Goal: Information Seeking & Learning: Learn about a topic

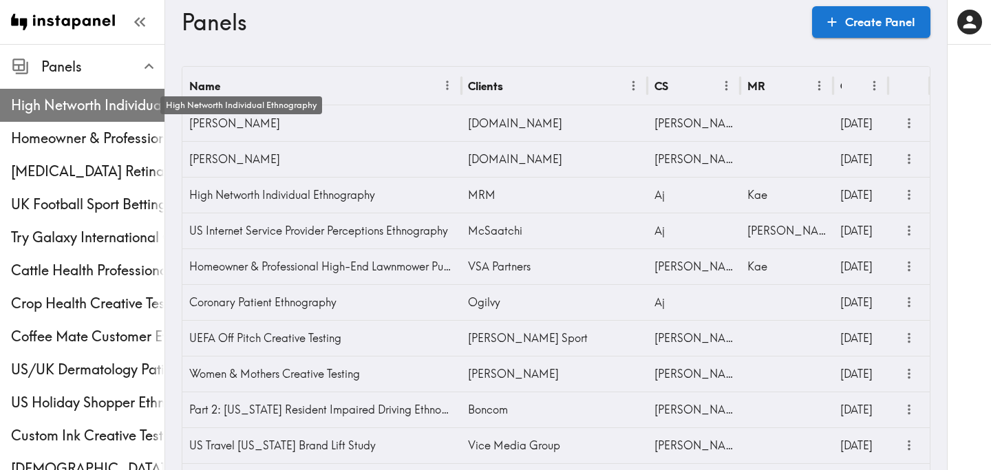
click at [79, 99] on span "High Networth Individual Ethnography" at bounding box center [87, 105] width 153 height 19
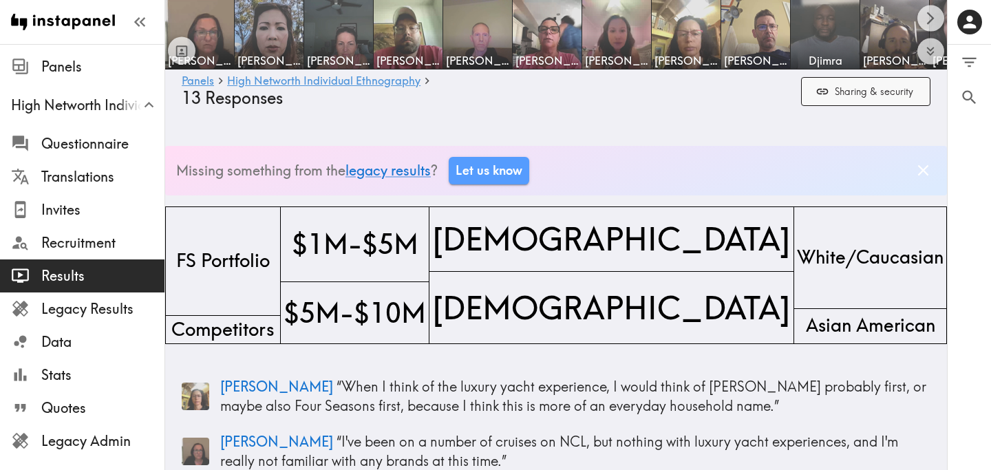
click at [817, 97] on icon "button" at bounding box center [822, 92] width 14 height 14
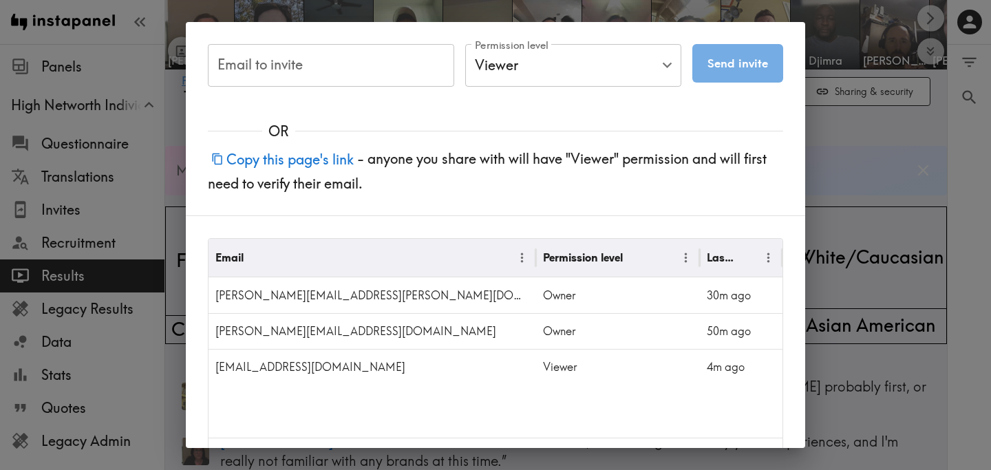
click at [262, 161] on button "Copy this page's link" at bounding box center [282, 159] width 149 height 30
click at [861, 171] on div "Email to invite Email to invite Permission level Viewer Viewer Permission level…" at bounding box center [495, 235] width 991 height 470
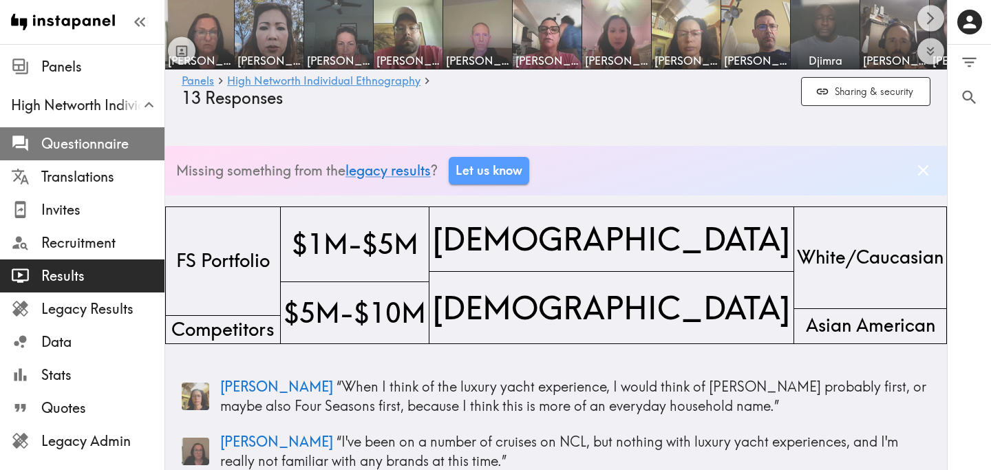
click at [93, 149] on span "Questionnaire" at bounding box center [102, 143] width 123 height 19
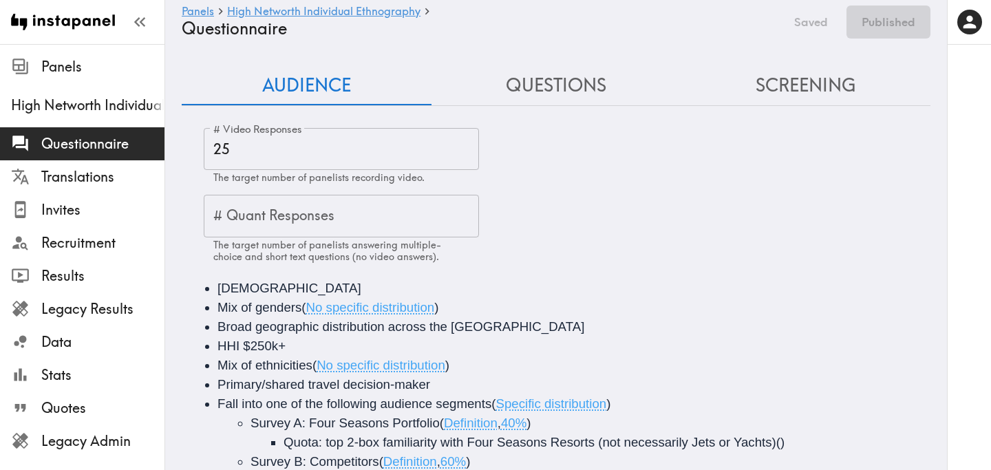
click at [800, 87] on button "Screening" at bounding box center [805, 85] width 250 height 39
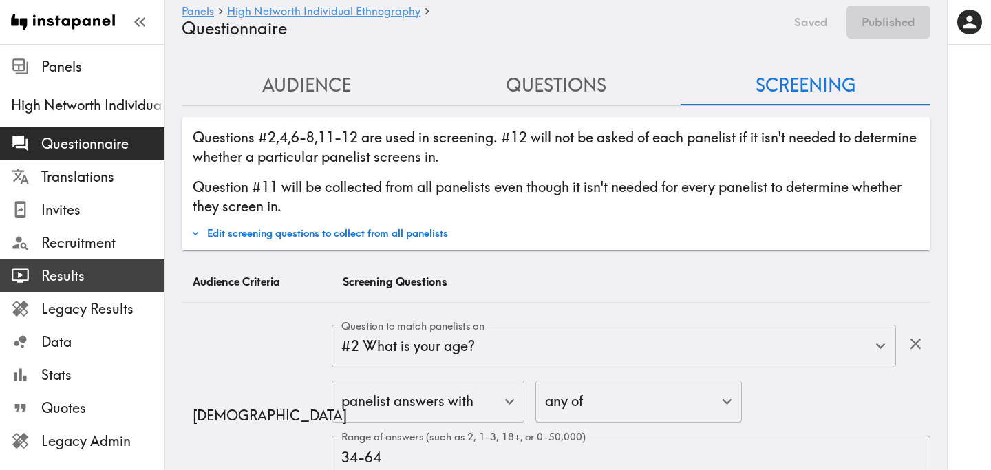
click at [89, 278] on span "Results" at bounding box center [102, 275] width 123 height 19
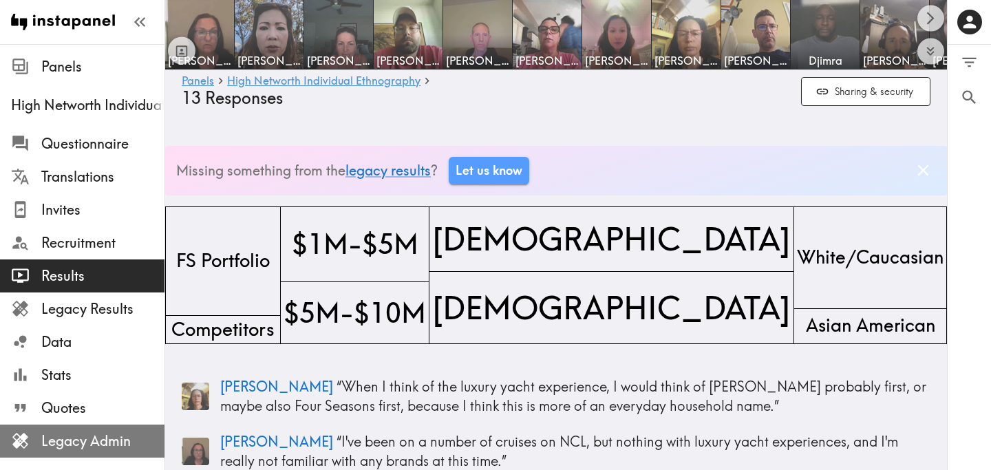
click at [28, 431] on div "Legacy Admin" at bounding box center [82, 441] width 164 height 36
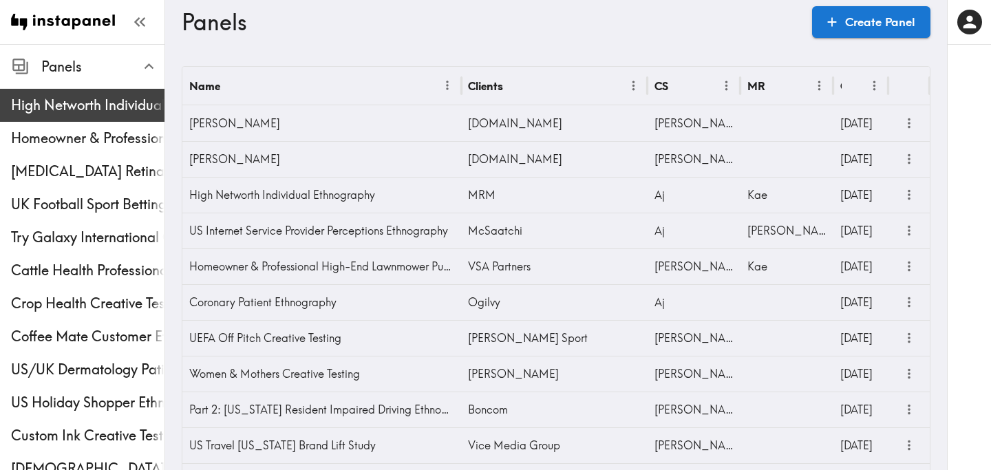
click at [89, 115] on span "High Networth Individual Ethnography" at bounding box center [87, 105] width 153 height 25
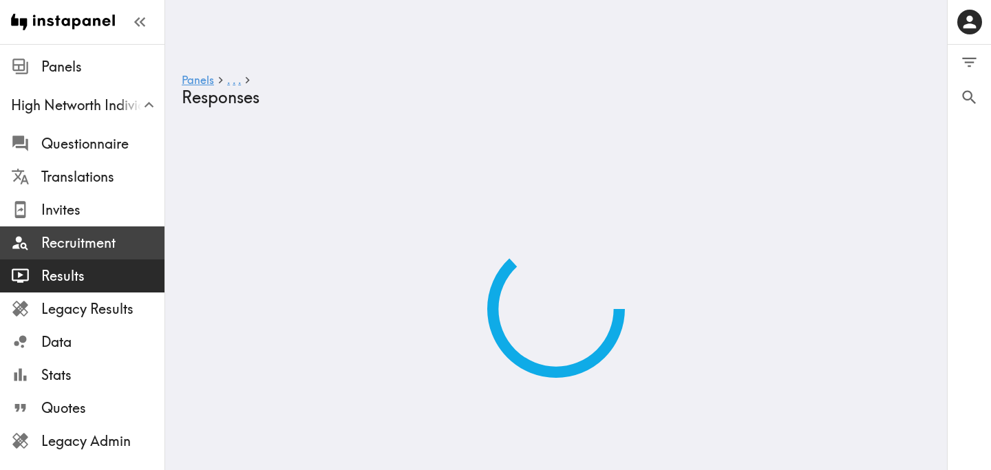
click at [94, 244] on span "Recruitment" at bounding box center [102, 242] width 123 height 19
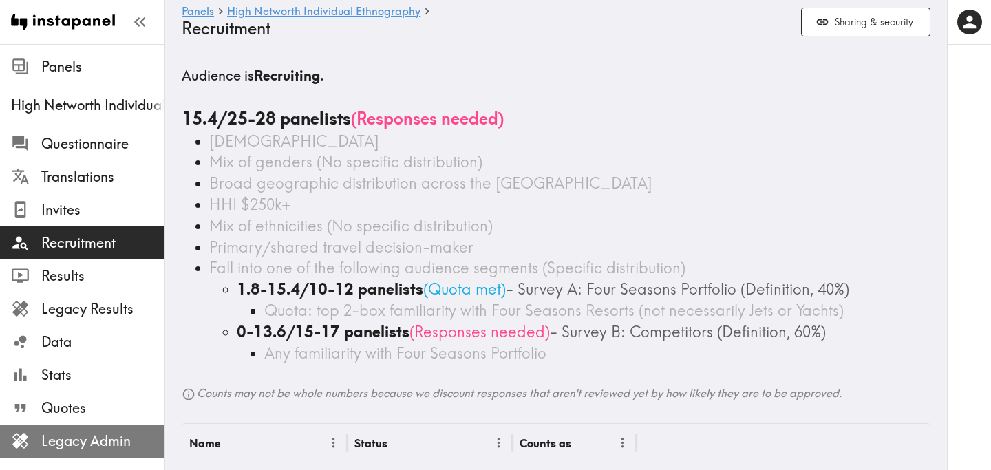
click at [67, 443] on span "Legacy Admin" at bounding box center [102, 440] width 123 height 19
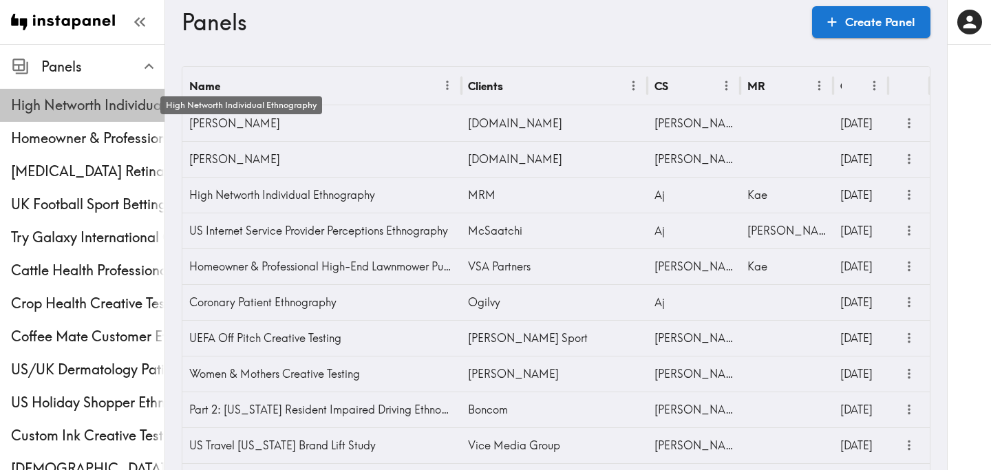
click at [86, 109] on span "High Networth Individual Ethnography" at bounding box center [87, 105] width 153 height 19
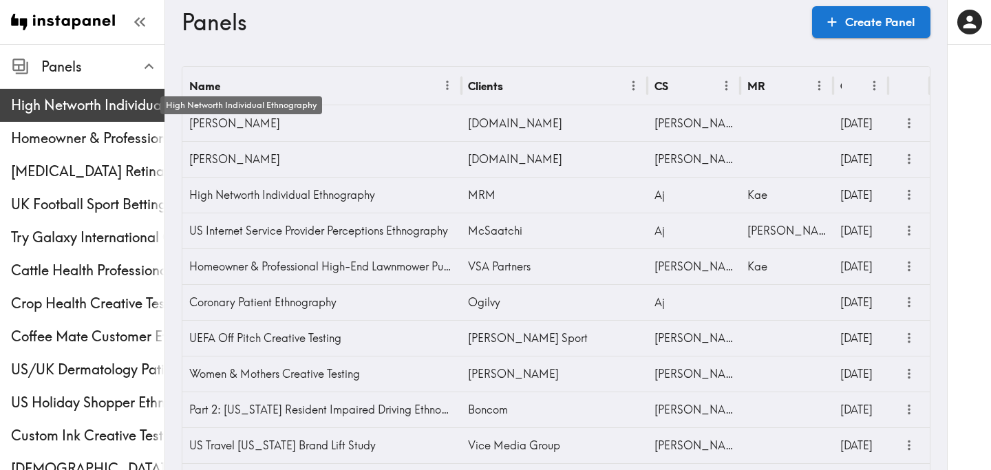
click at [83, 106] on span "High Networth Individual Ethnography" at bounding box center [87, 105] width 153 height 19
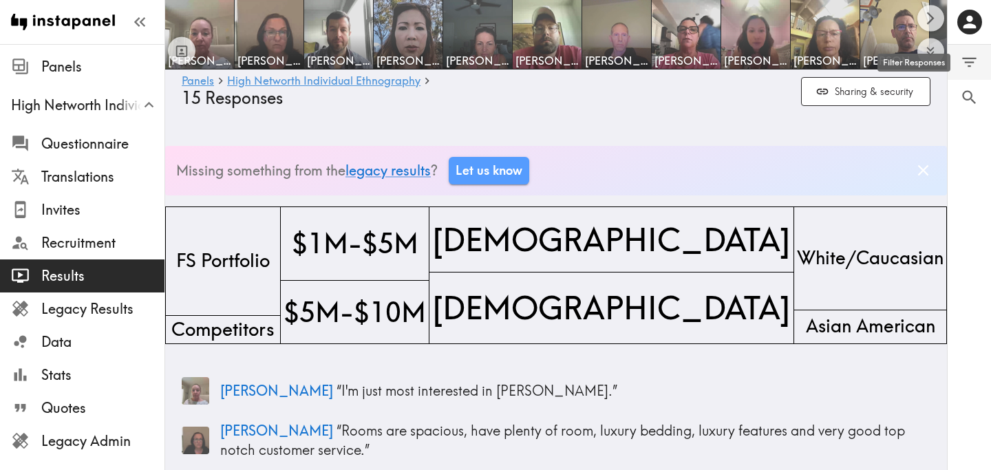
click at [974, 60] on icon "Filter Responses" at bounding box center [969, 62] width 19 height 19
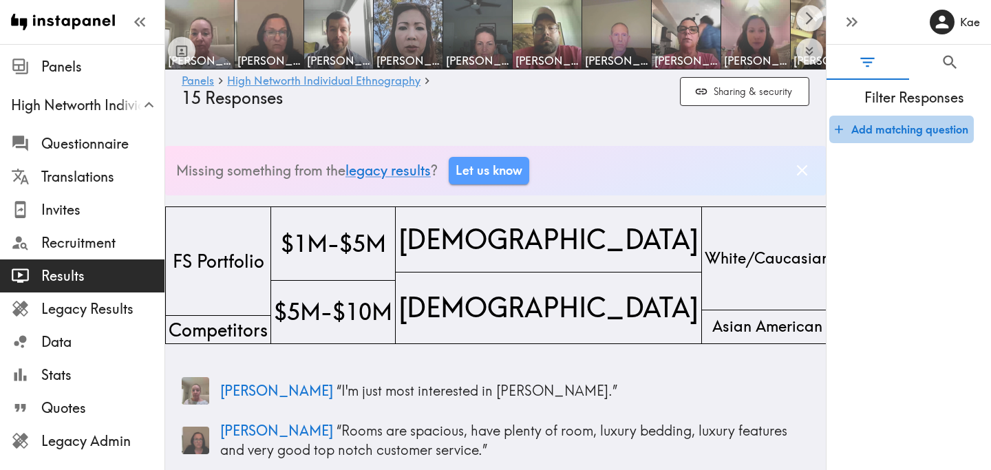
click at [923, 138] on button "Add matching question" at bounding box center [901, 130] width 144 height 28
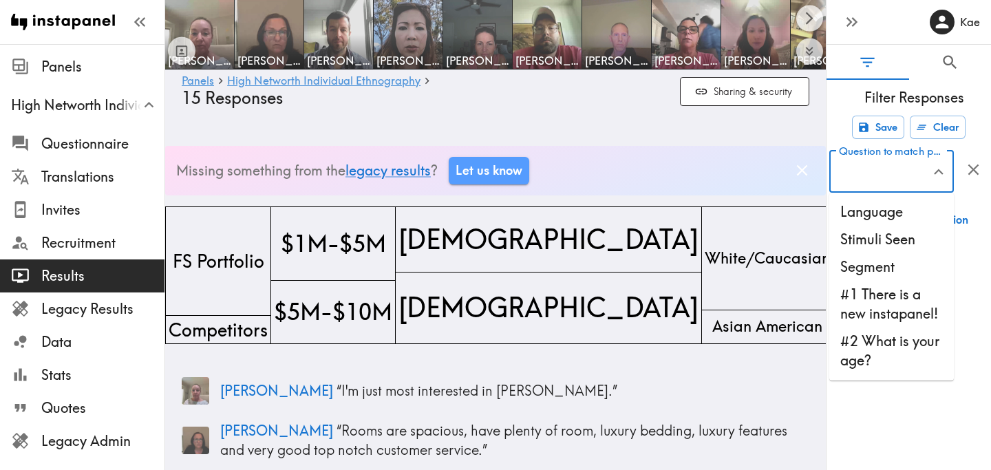
click at [901, 177] on input "Question to match panelists on" at bounding box center [880, 171] width 91 height 30
click at [897, 237] on li "Stimuli Seen" at bounding box center [891, 240] width 125 height 28
type input "Stimuli Seen"
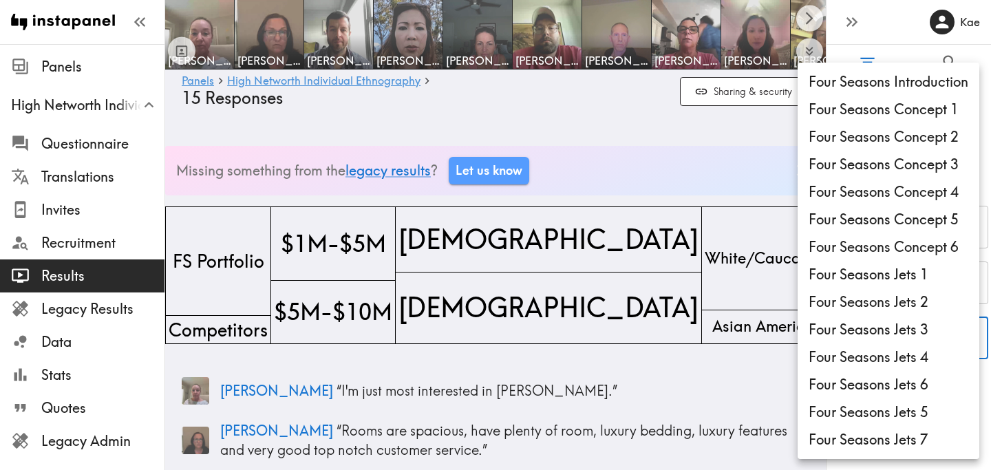
click at [728, 120] on div at bounding box center [495, 235] width 991 height 470
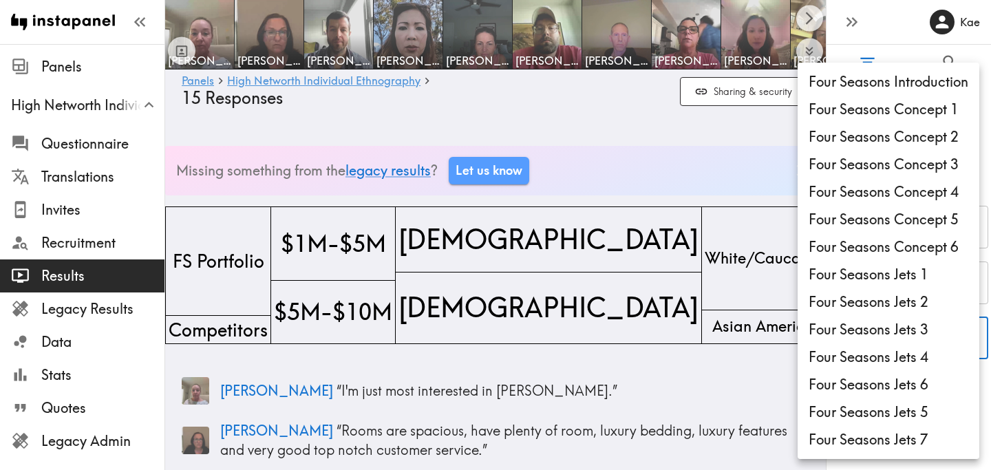
click at [726, 126] on div at bounding box center [495, 235] width 991 height 470
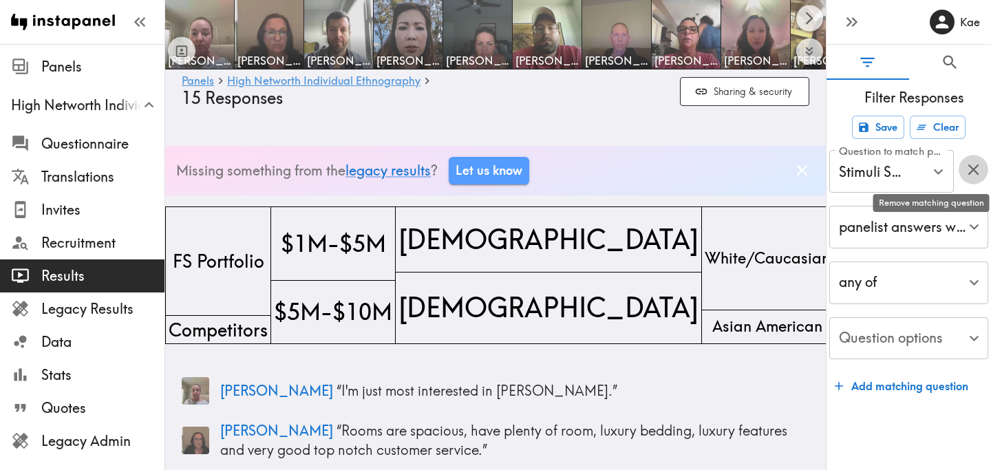
click at [972, 168] on icon "button" at bounding box center [972, 169] width 11 height 11
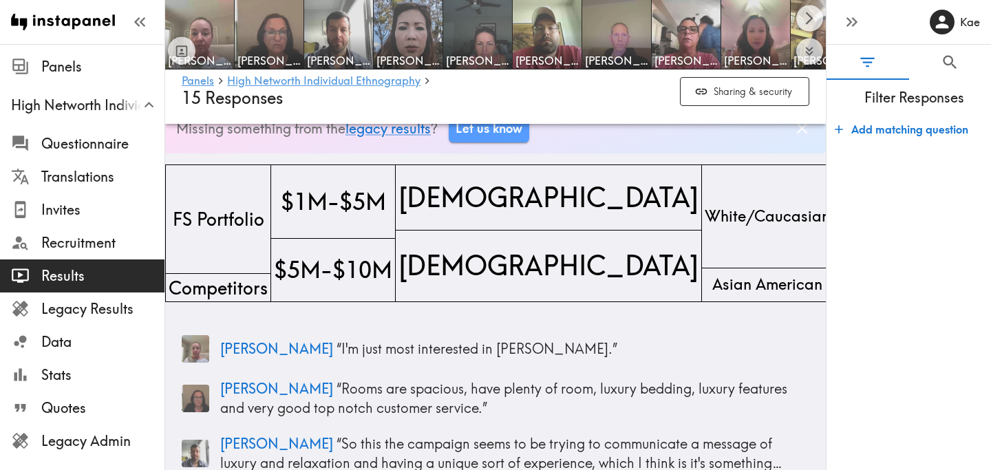
scroll to position [46, 0]
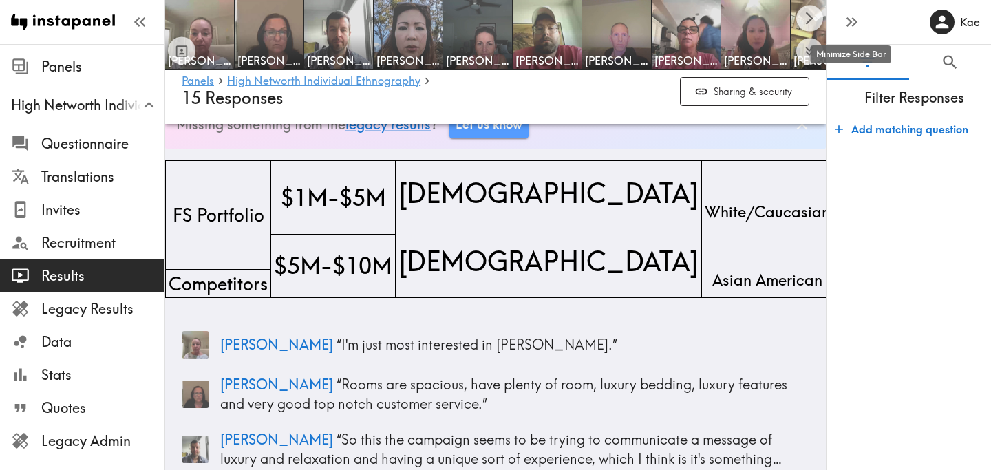
click at [854, 18] on icon "button" at bounding box center [851, 21] width 19 height 19
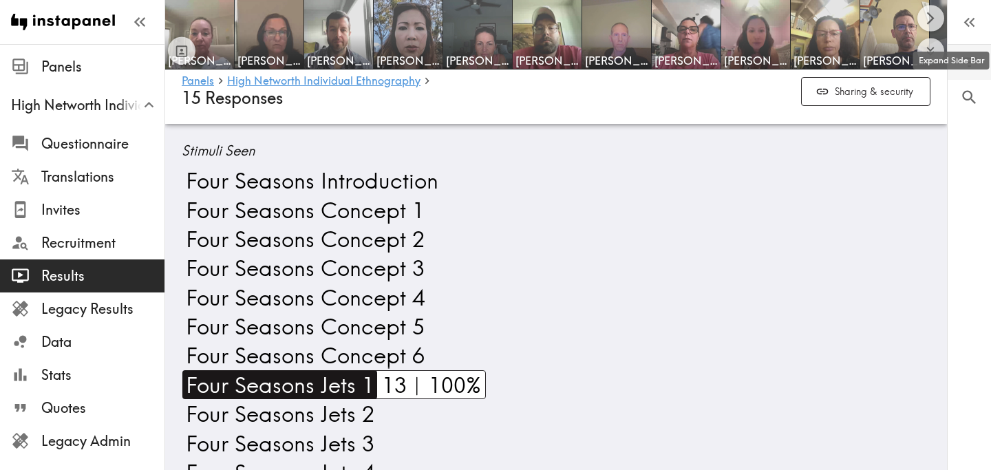
scroll to position [765, 0]
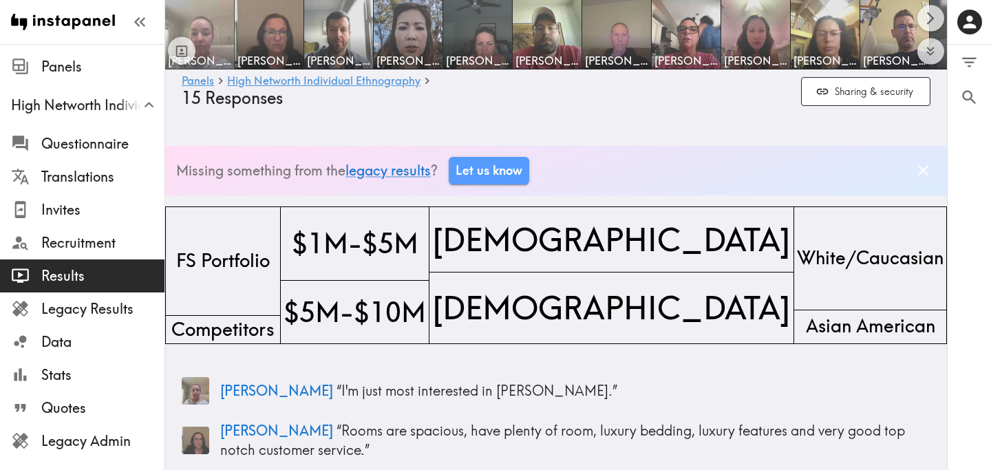
click at [221, 47] on img at bounding box center [200, 35] width 72 height 72
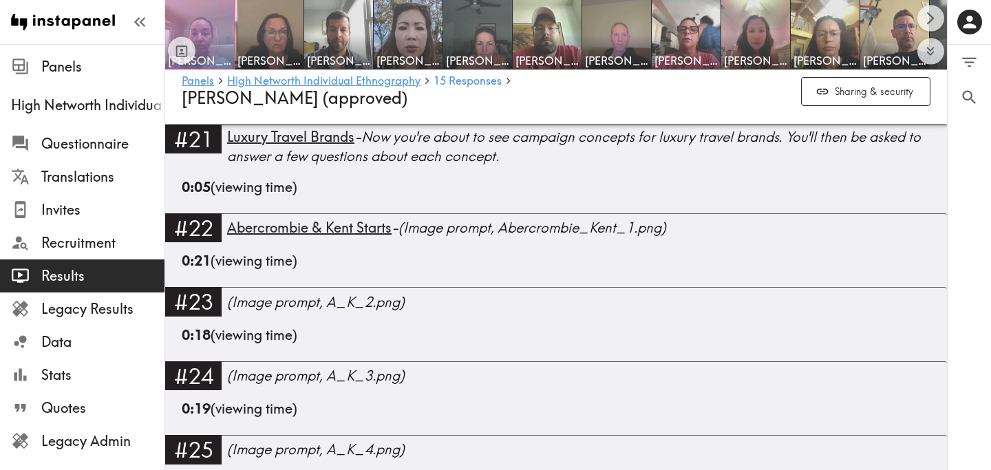
scroll to position [2479, 0]
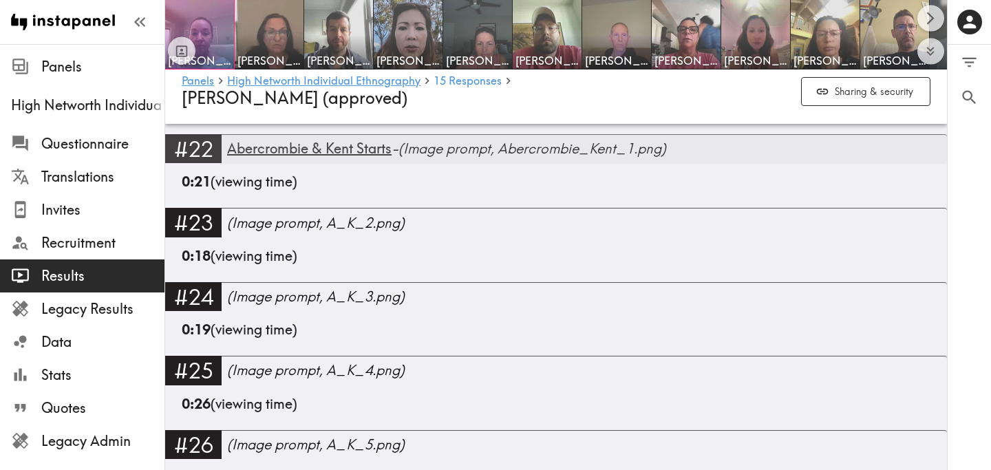
click at [358, 154] on span "Abercrombie & Kent Starts" at bounding box center [309, 148] width 164 height 17
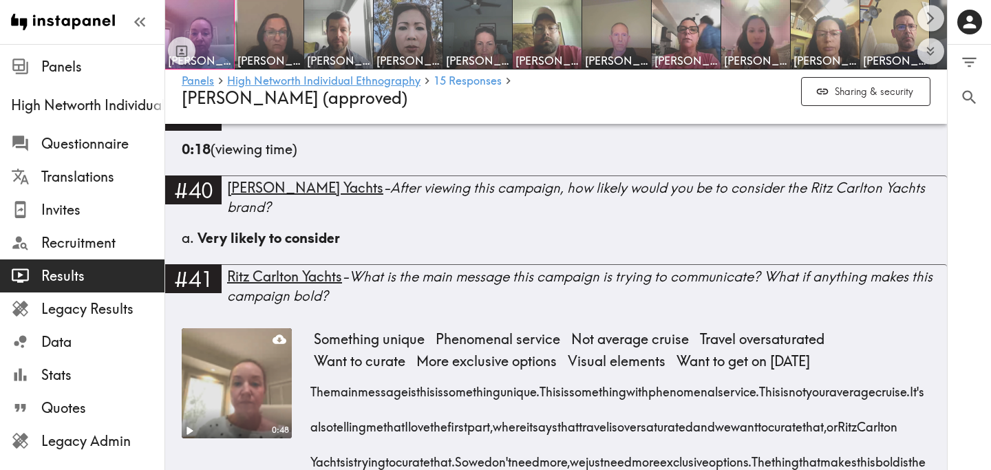
scroll to position [4082, 0]
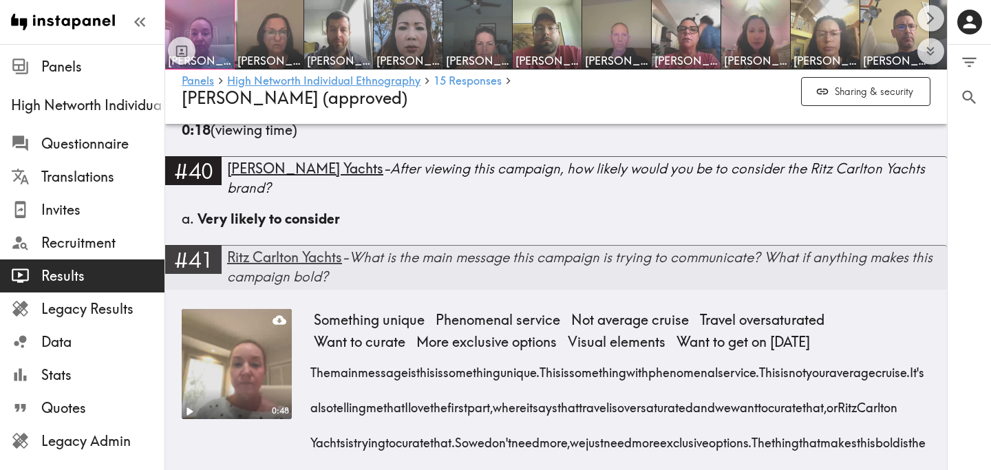
click at [330, 266] on span "Ritz Carlton Yachts" at bounding box center [284, 256] width 115 height 17
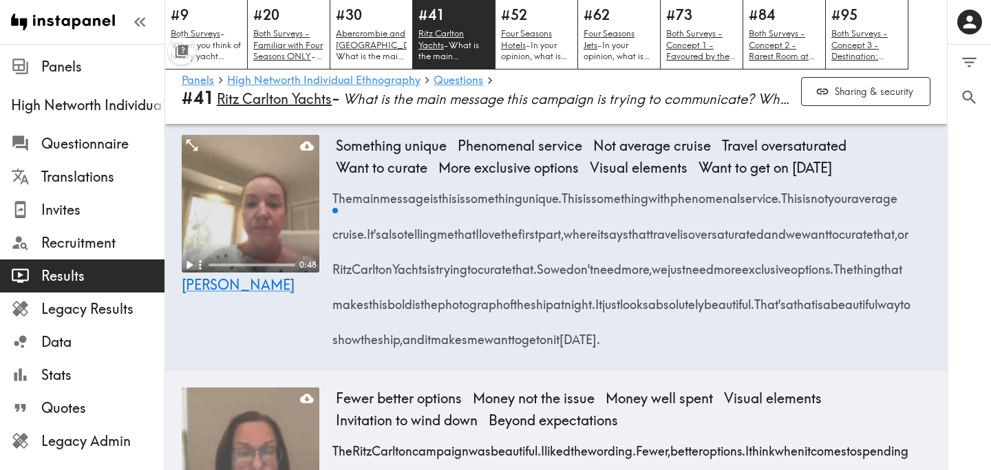
scroll to position [230, 0]
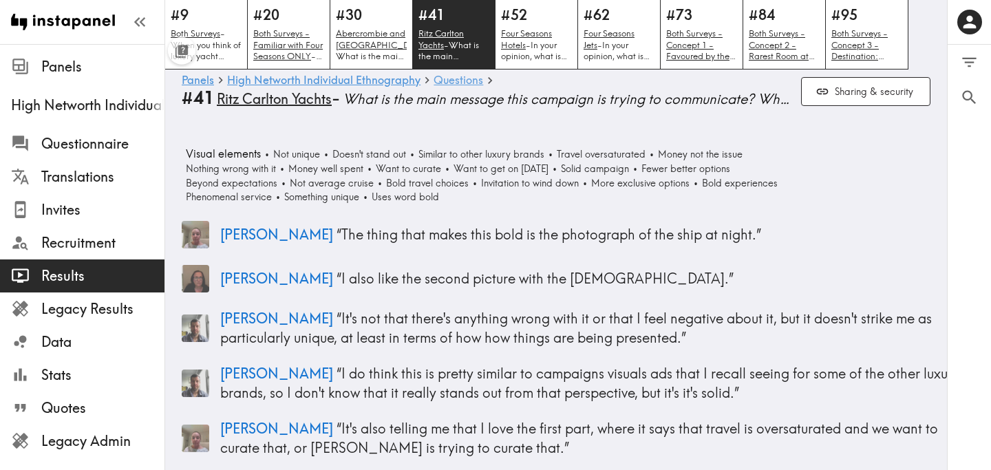
click at [444, 81] on link "Questions" at bounding box center [458, 80] width 50 height 13
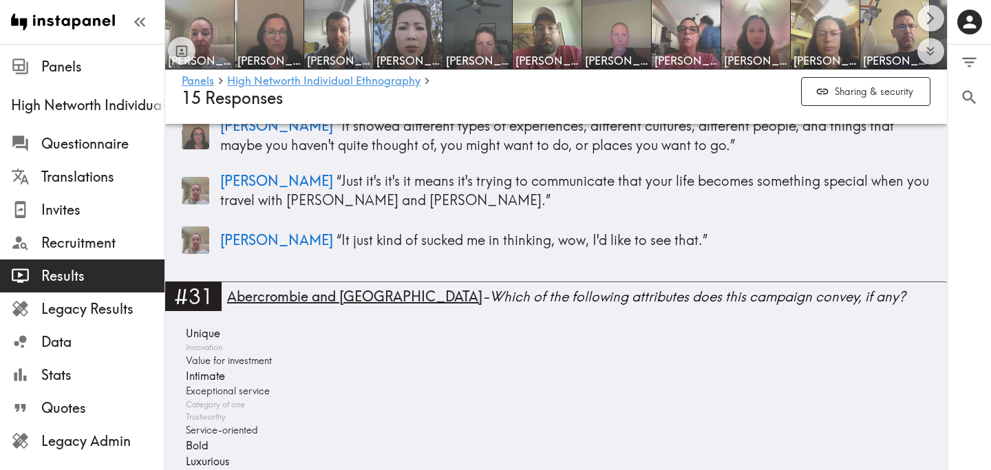
scroll to position [6951, 0]
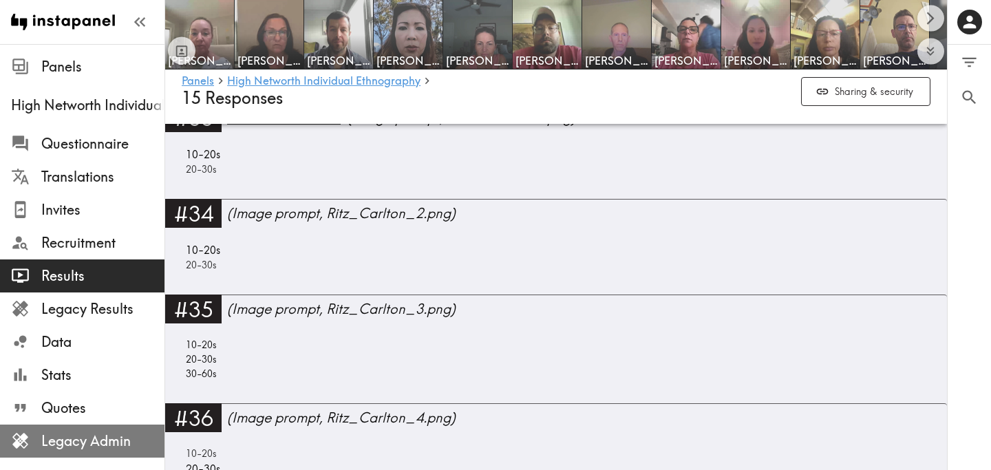
click at [129, 438] on span "Legacy Admin" at bounding box center [102, 440] width 123 height 19
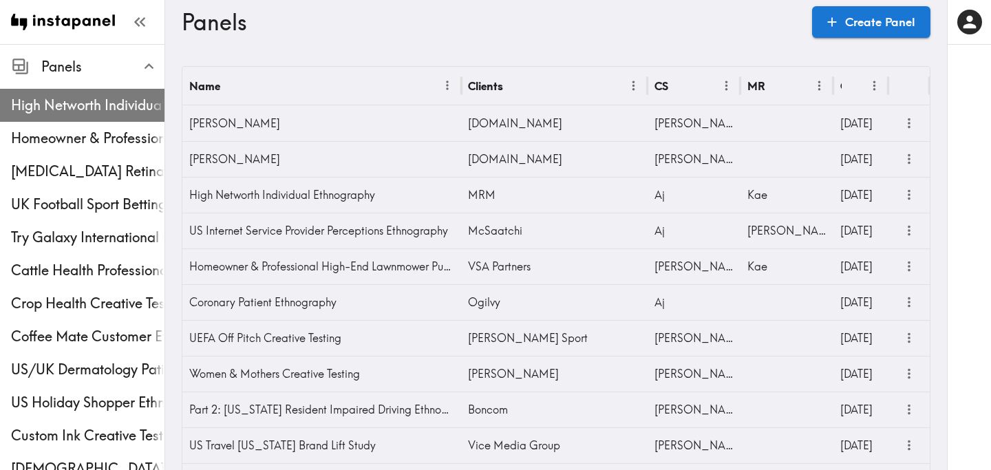
click at [94, 94] on span "High Networth Individual Ethnography" at bounding box center [87, 105] width 153 height 25
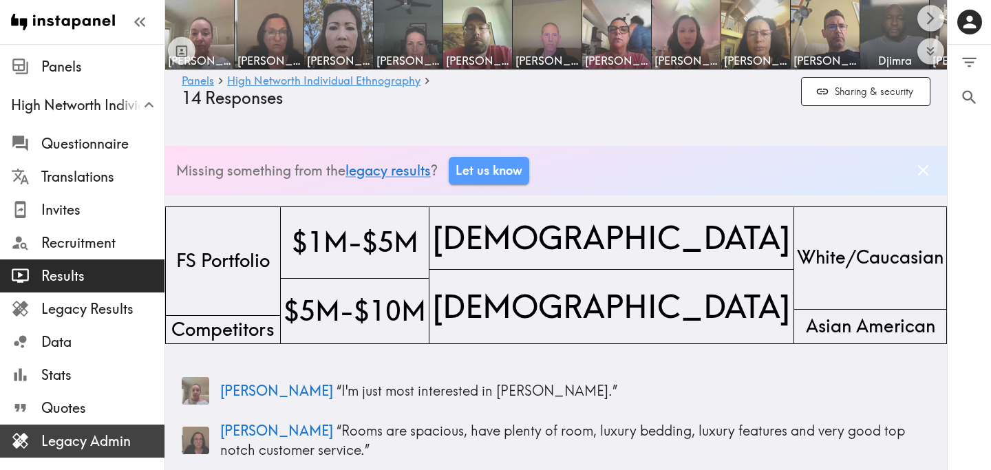
click at [50, 440] on span "Legacy Admin" at bounding box center [102, 440] width 123 height 19
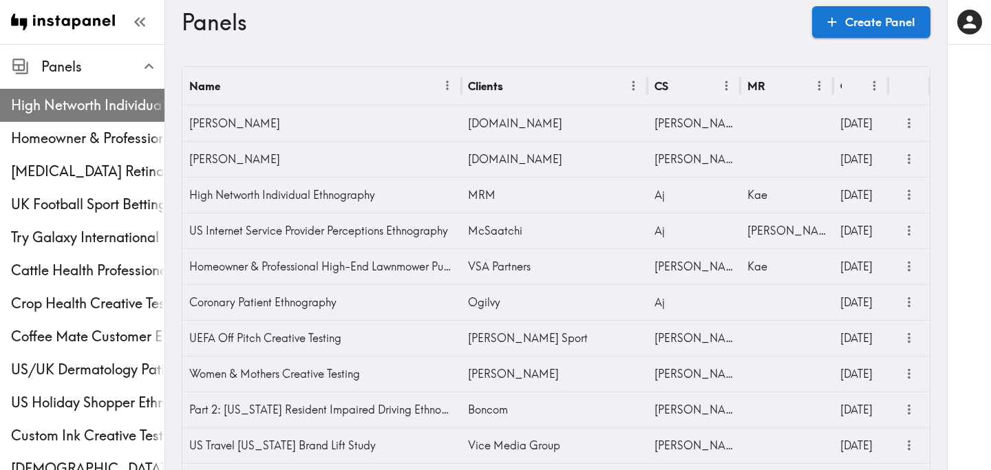
click at [63, 116] on span "High Networth Individual Ethnography" at bounding box center [87, 105] width 153 height 25
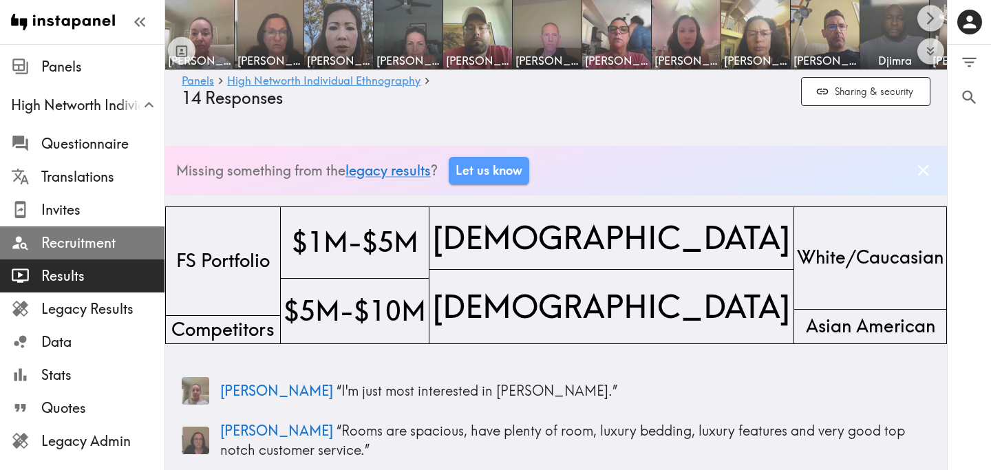
click at [68, 248] on span "Recruitment" at bounding box center [102, 242] width 123 height 19
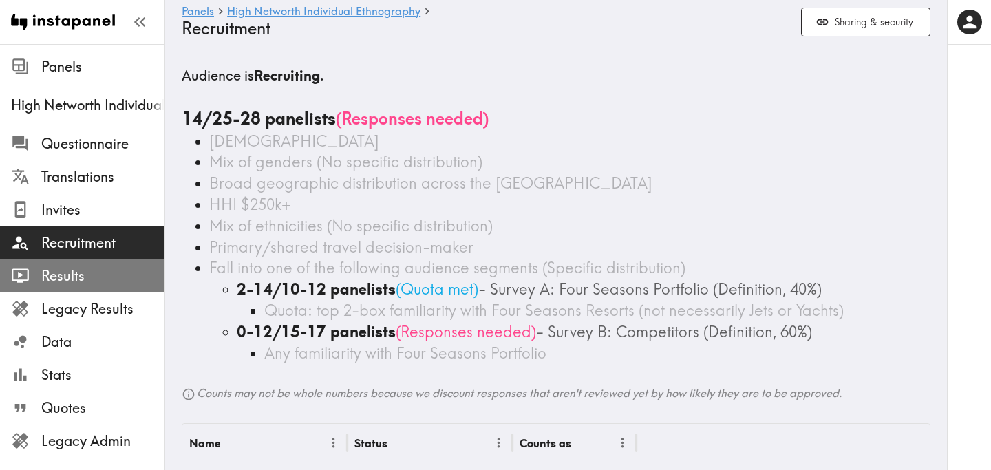
click at [105, 282] on span "Results" at bounding box center [102, 275] width 123 height 19
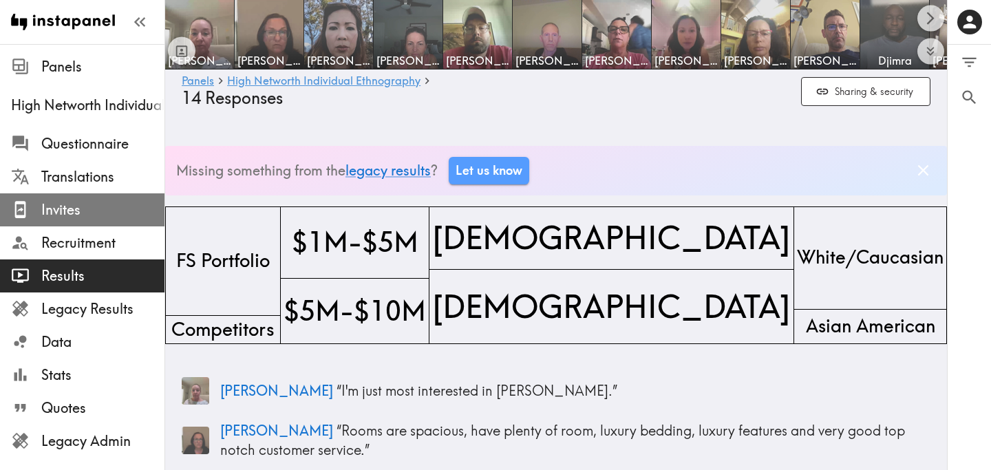
click at [92, 217] on span "Invites" at bounding box center [102, 209] width 123 height 19
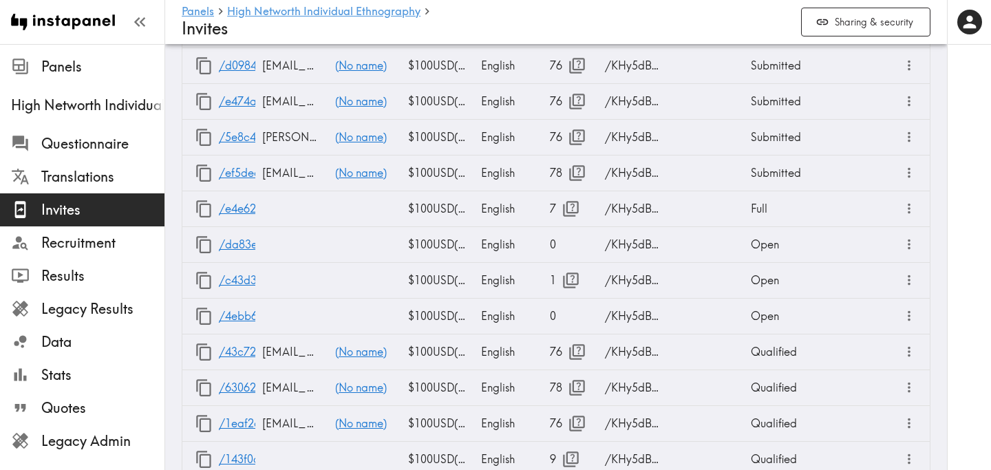
scroll to position [1494, 0]
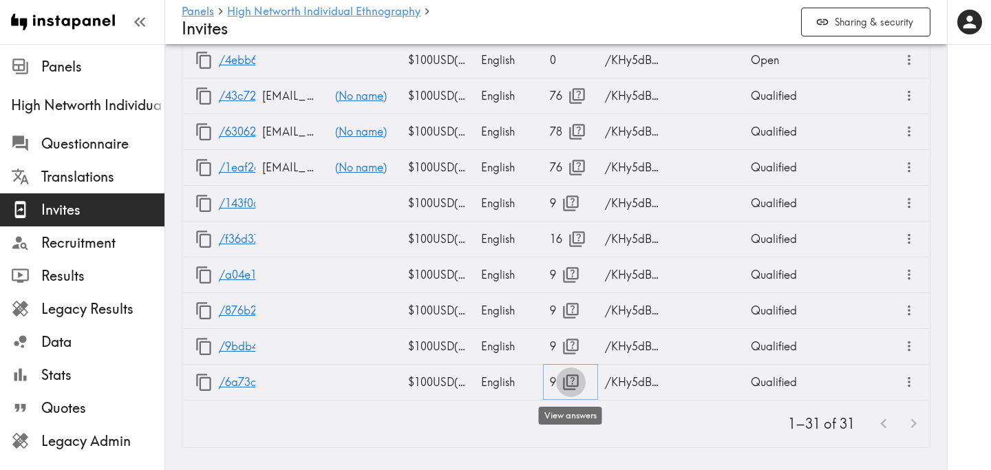
click at [568, 376] on icon "button" at bounding box center [570, 382] width 19 height 19
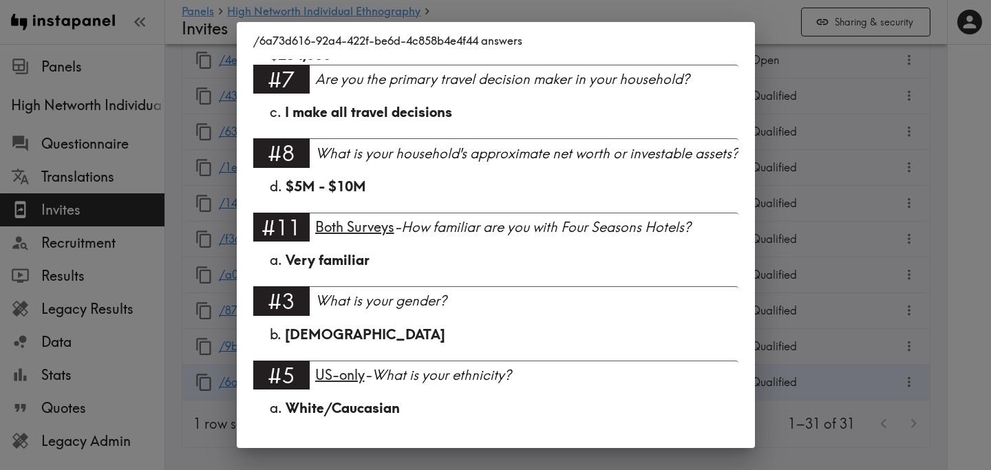
scroll to position [0, 0]
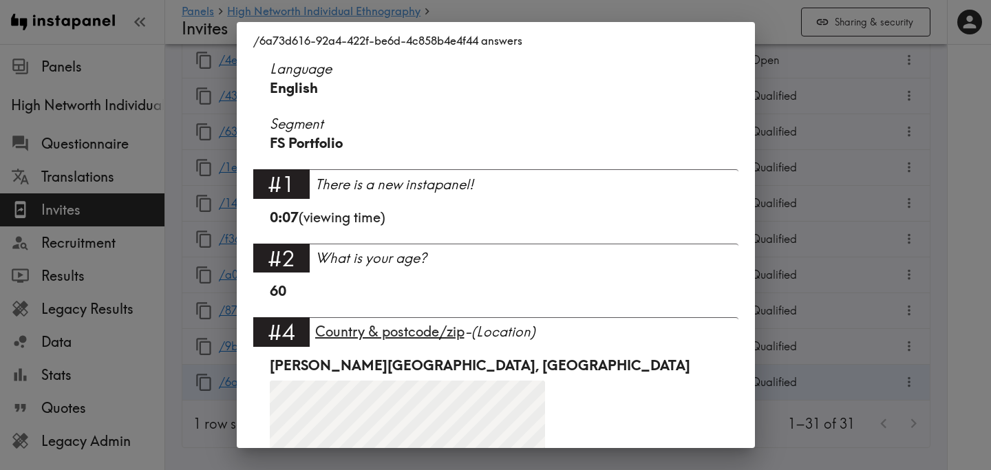
click at [891, 158] on div "/6a73d616-92a4-422f-be6d-4c858b4e4f44 answers Language English Segment FS Portf…" at bounding box center [495, 235] width 991 height 470
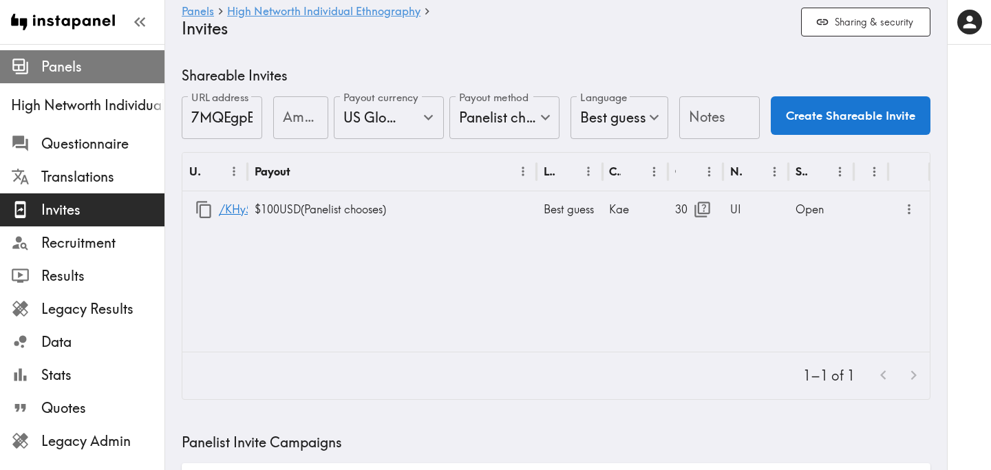
click at [78, 68] on span "Panels" at bounding box center [102, 66] width 123 height 19
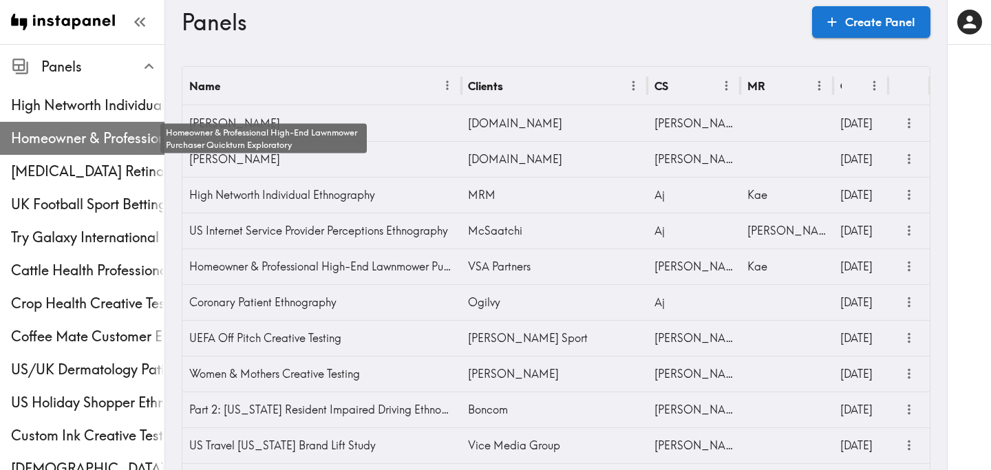
click at [79, 135] on span "Homeowner & Professional High-End Lawnmower Purchaser Quickturn Exploratory" at bounding box center [87, 138] width 153 height 19
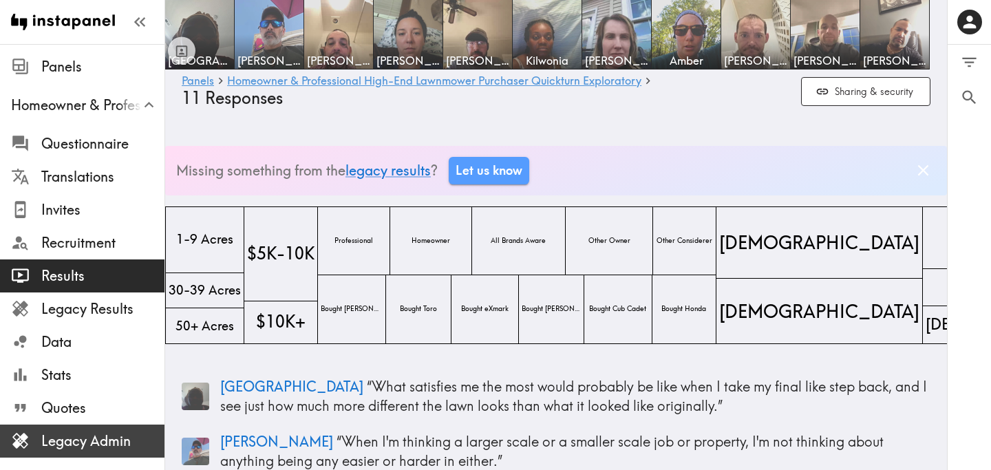
click at [111, 433] on span "Legacy Admin" at bounding box center [102, 440] width 123 height 19
